Goal: Answer question/provide support

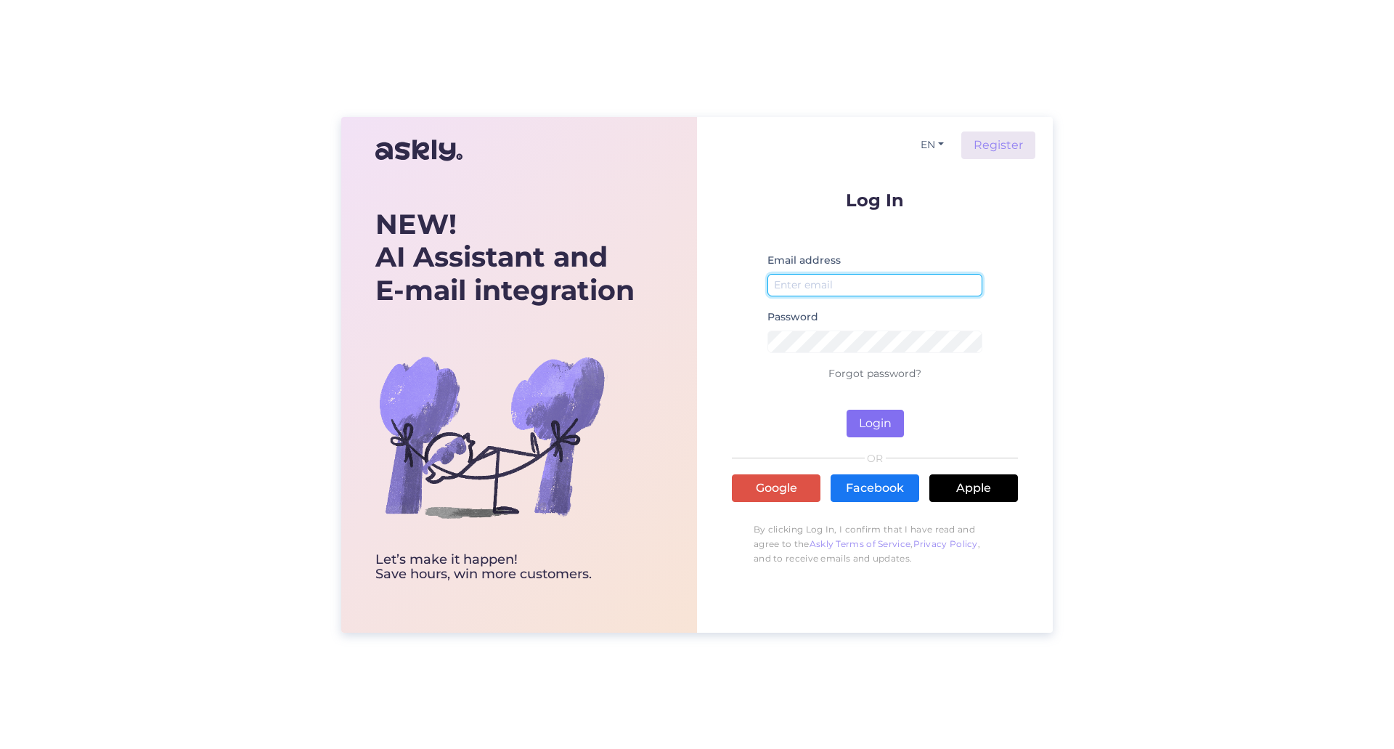
type input "[EMAIL_ADDRESS][DOMAIN_NAME]"
click at [873, 427] on button "Login" at bounding box center [875, 424] width 57 height 28
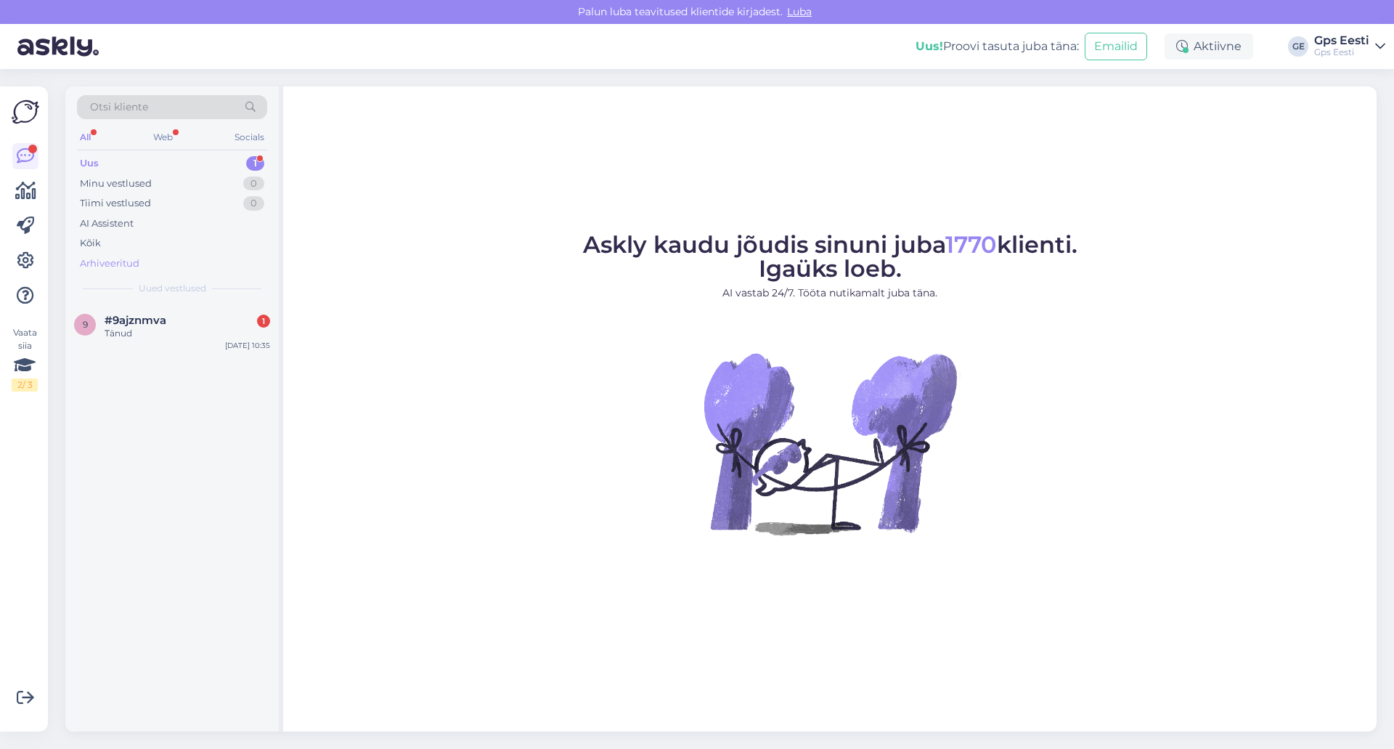
click at [123, 272] on div "Arhiveeritud" at bounding box center [172, 263] width 190 height 20
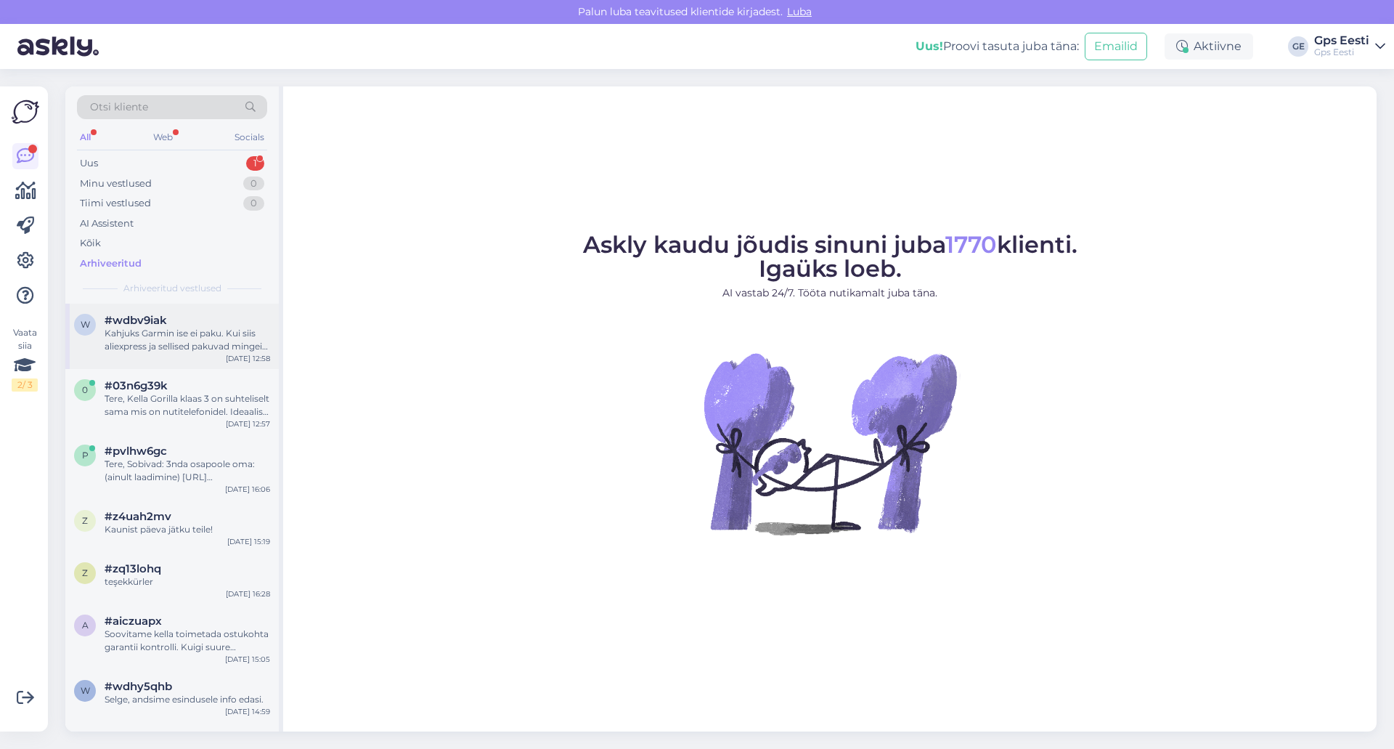
click at [159, 341] on div "Kahjuks Garmin ise ei paku. Kui siis aliexpress ja sellised pakuvad mingeid lah…" at bounding box center [188, 340] width 166 height 26
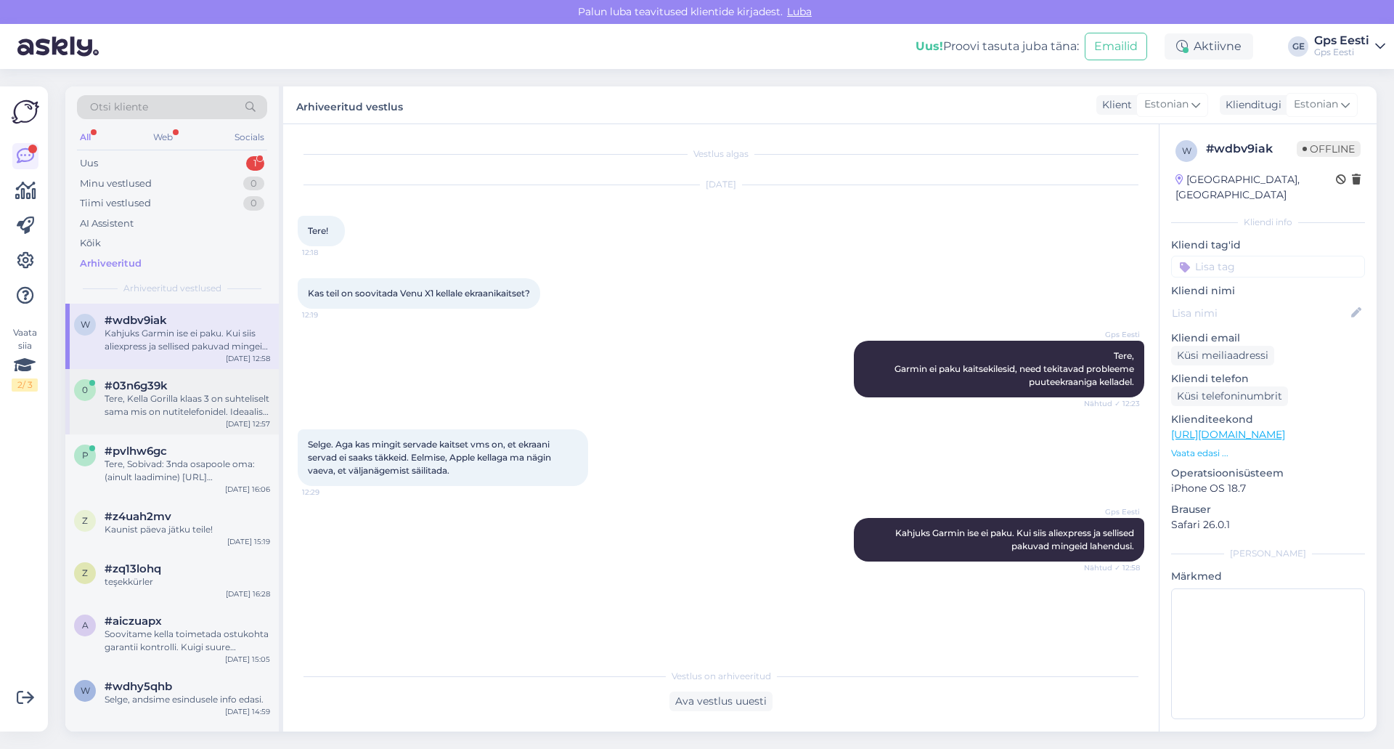
click at [200, 399] on div "Tere, Kella Gorilla klaas 3 on suhteliselt sama mis on nutitelefonidel. Ideaali…" at bounding box center [188, 405] width 166 height 26
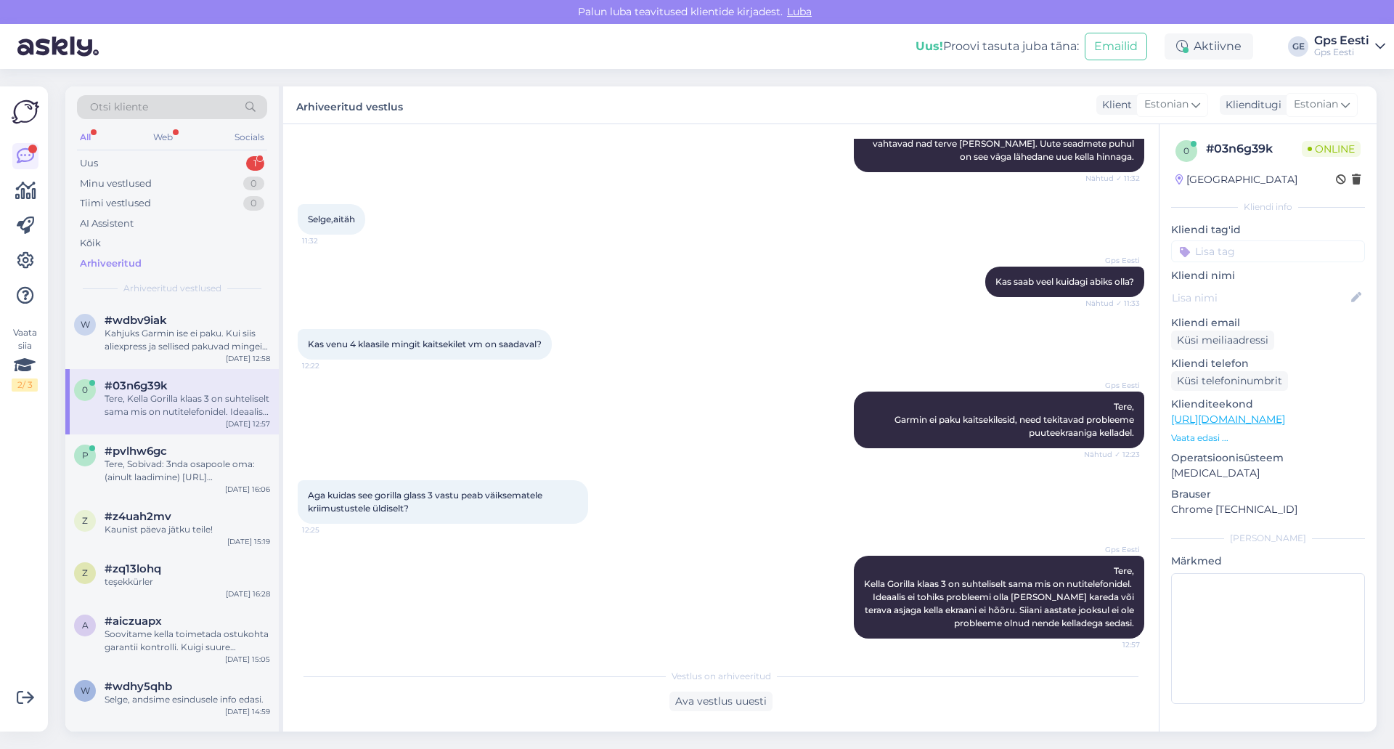
scroll to position [221, 0]
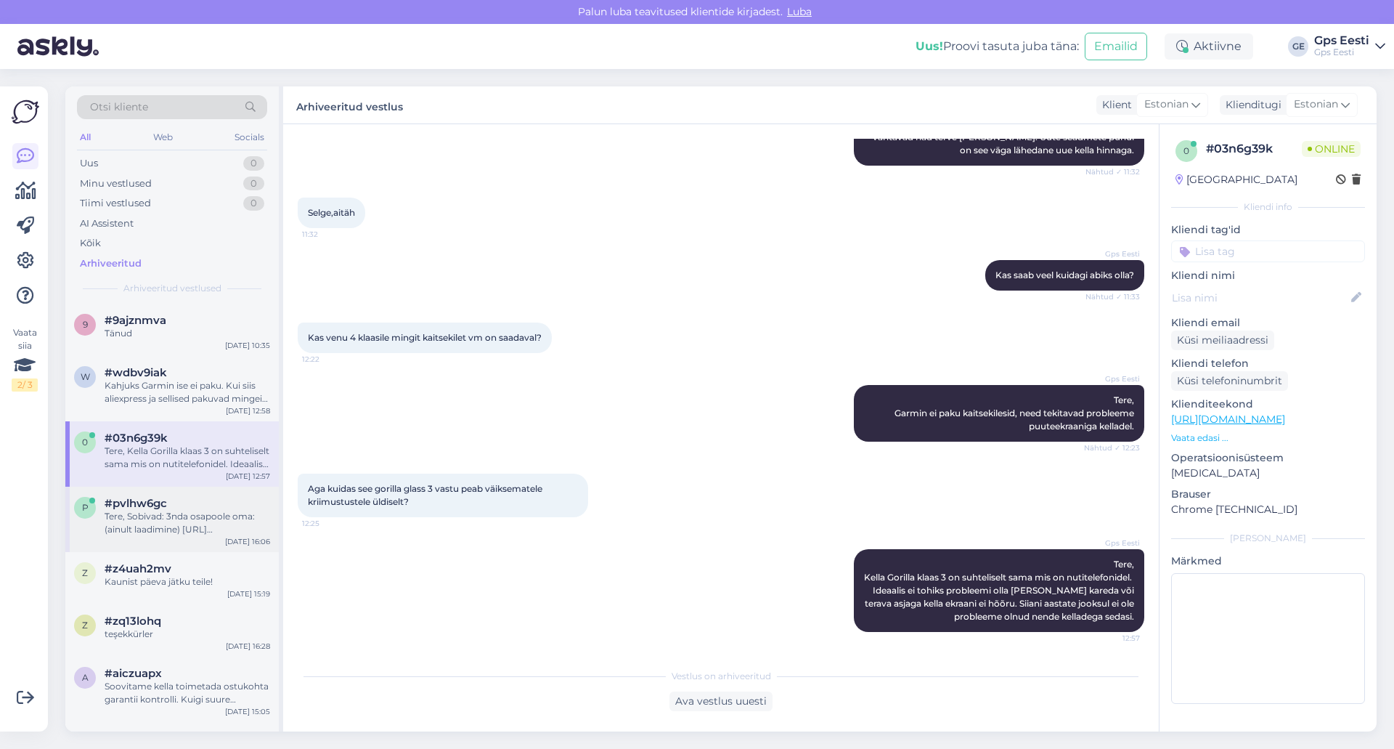
click at [197, 511] on div "Tere, Sobivad: 3nda osapoole oma: (ainult laadimine) [URL][DOMAIN_NAME] Origina…" at bounding box center [188, 523] width 166 height 26
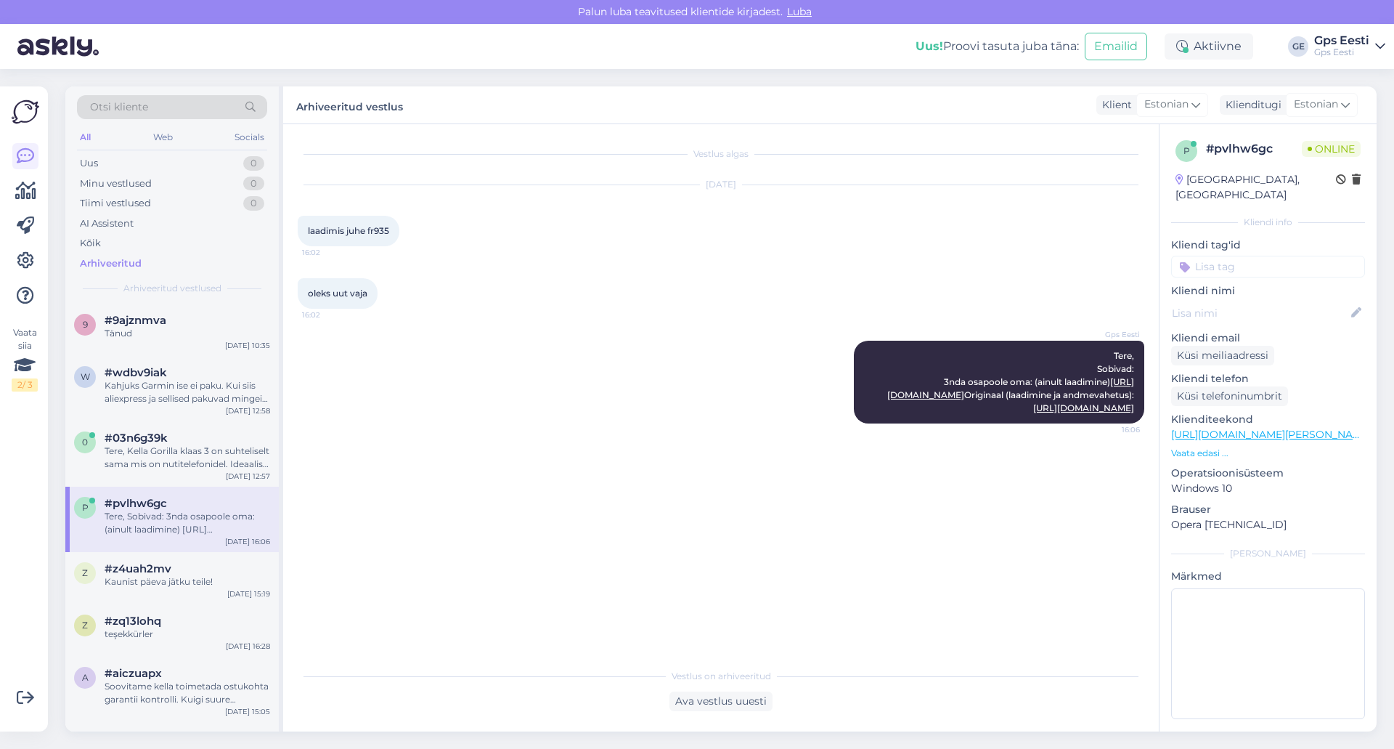
scroll to position [0, 0]
click at [1021, 394] on link "[URL][DOMAIN_NAME]" at bounding box center [1010, 388] width 247 height 24
click at [746, 364] on div "Gps Eesti Tere, Sobivad: 3nda osapoole oma: (ainult laadimine) [URL][DOMAIN_NAM…" at bounding box center [721, 382] width 847 height 115
click at [197, 558] on div "z #z4uah2mv Kaunist päeva jätku teile! [DATE] 15:19" at bounding box center [171, 578] width 213 height 52
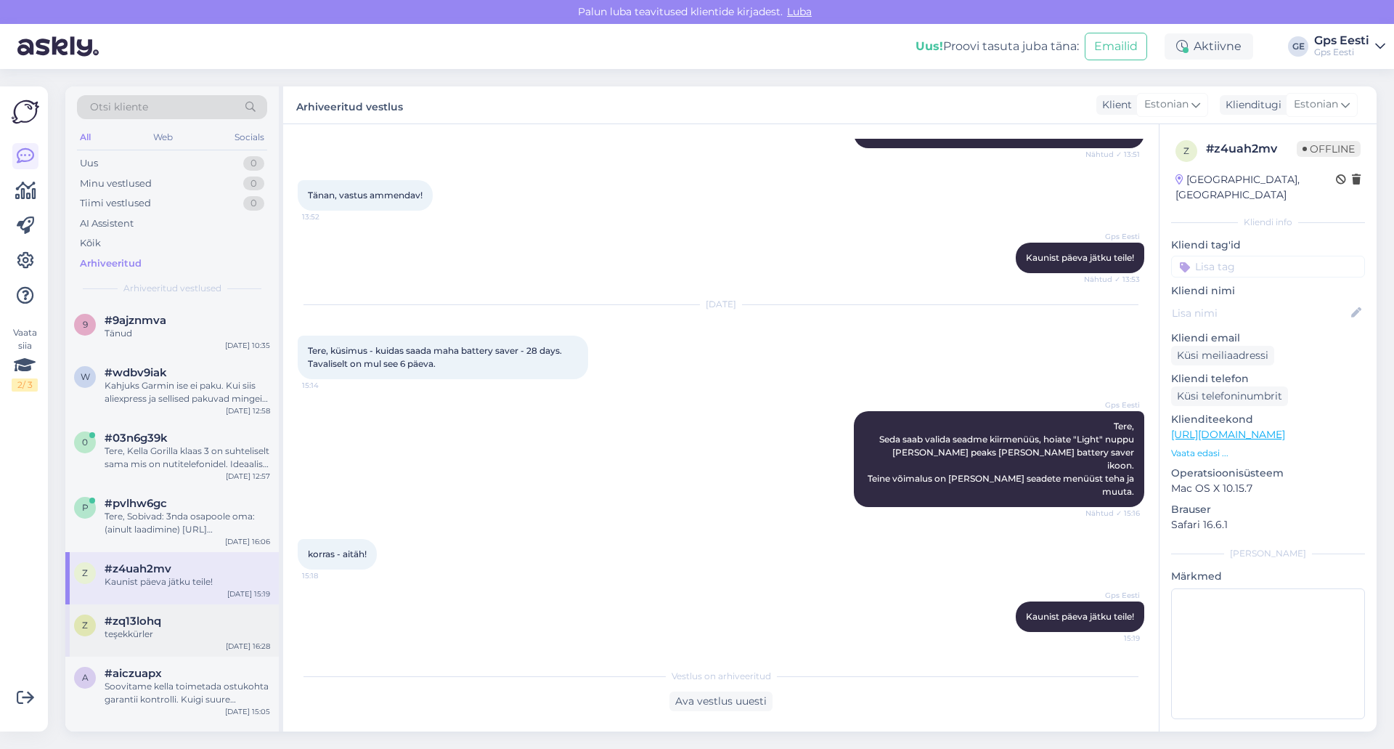
click at [174, 636] on div "teşekkürler" at bounding box center [188, 633] width 166 height 13
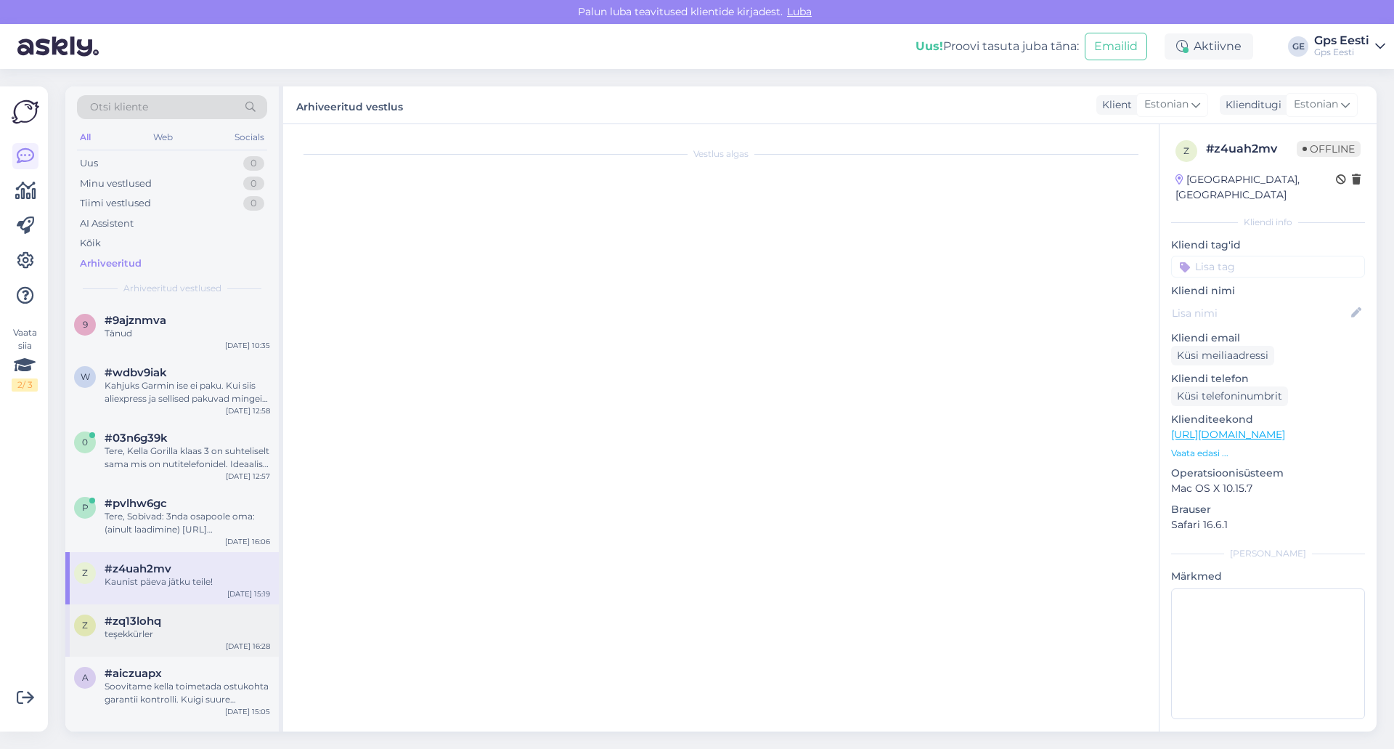
scroll to position [0, 0]
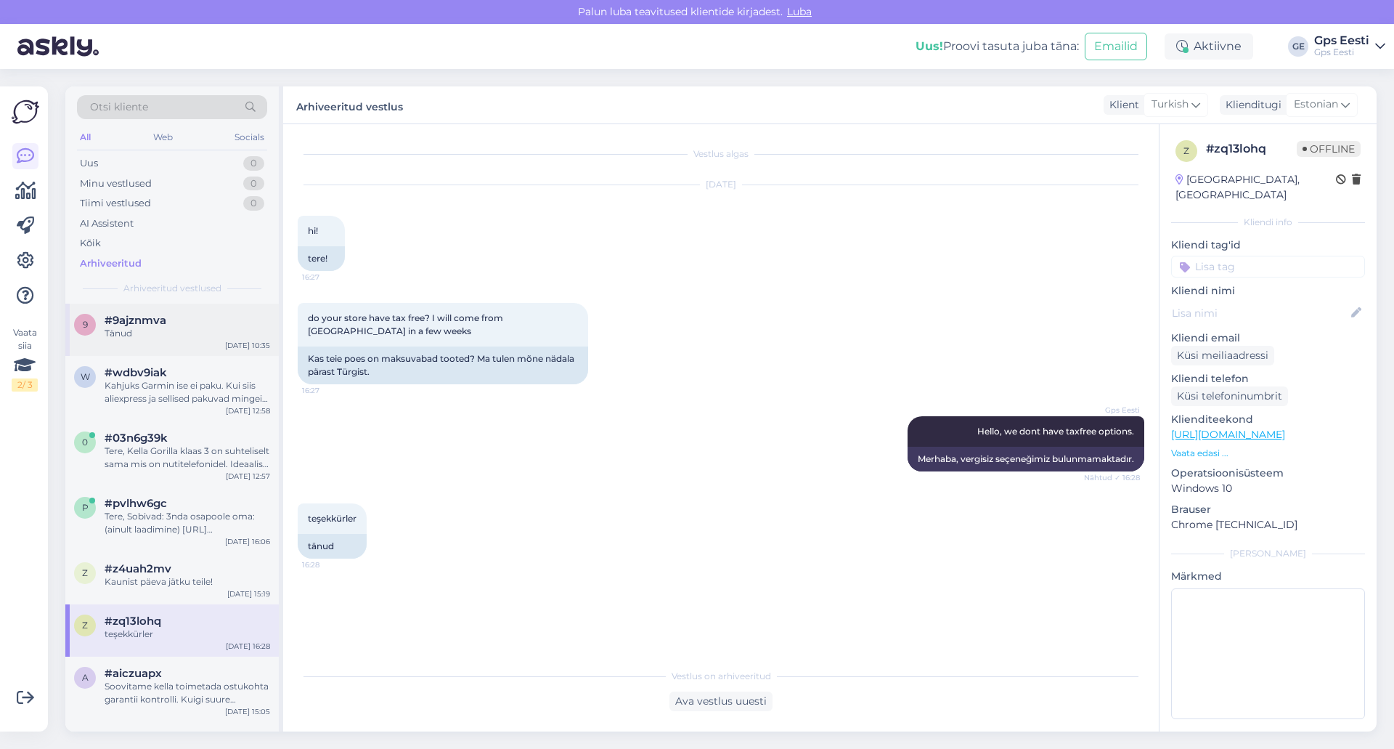
click at [171, 325] on div "#9ajznmva" at bounding box center [188, 320] width 166 height 13
